Goal: Communication & Community: Answer question/provide support

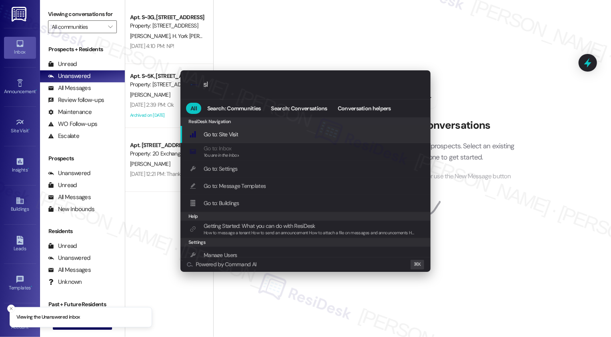
type input "sla"
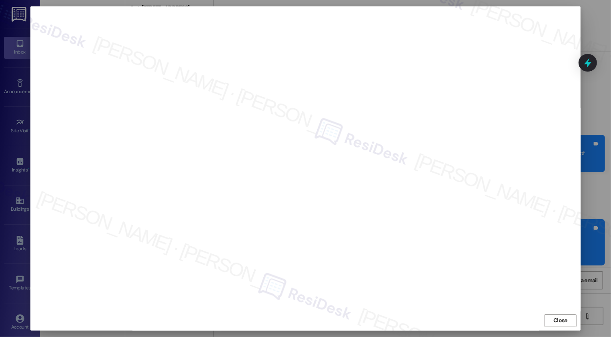
scroll to position [4535, 0]
type textarea "Hi {{first_name}}, I see you said 'Okay, thanks'. Is there anything else I can …"
